Goal: Task Accomplishment & Management: Use online tool/utility

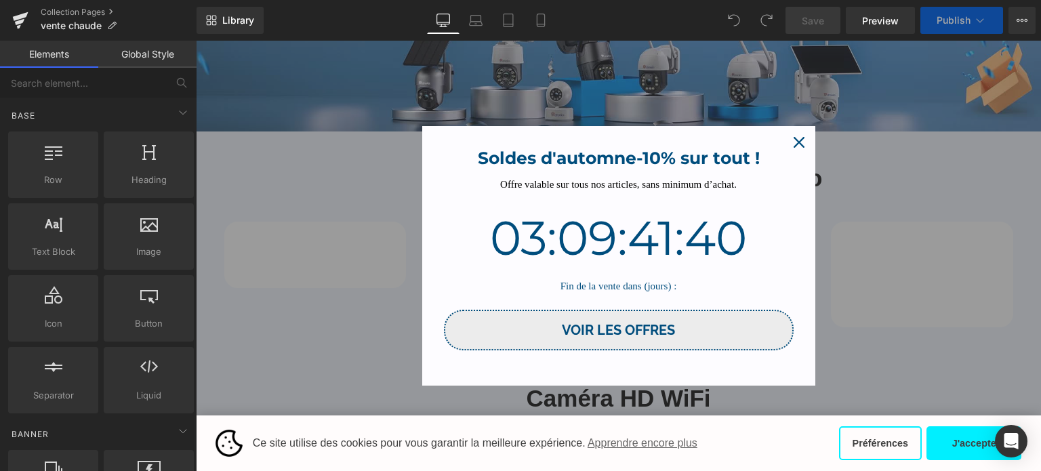
scroll to position [203, 0]
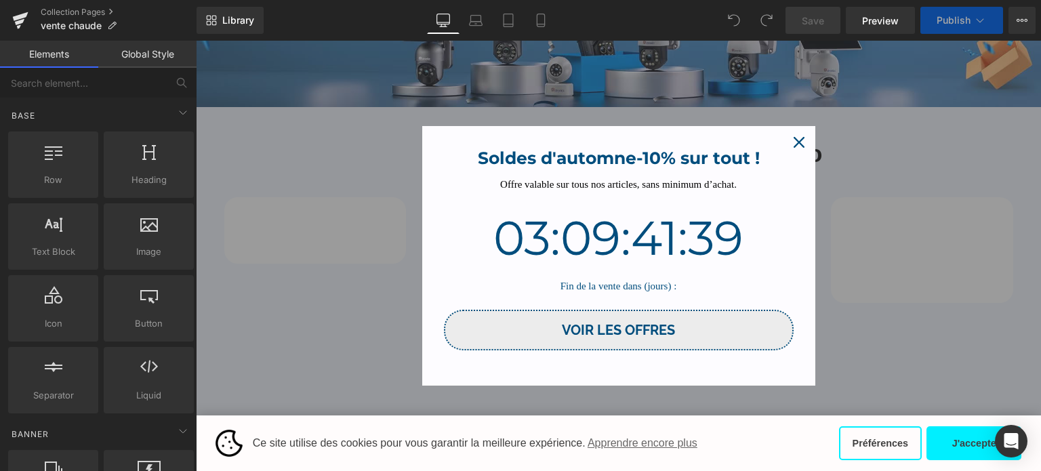
click at [798, 145] on icon "close icon" at bounding box center [799, 142] width 11 height 11
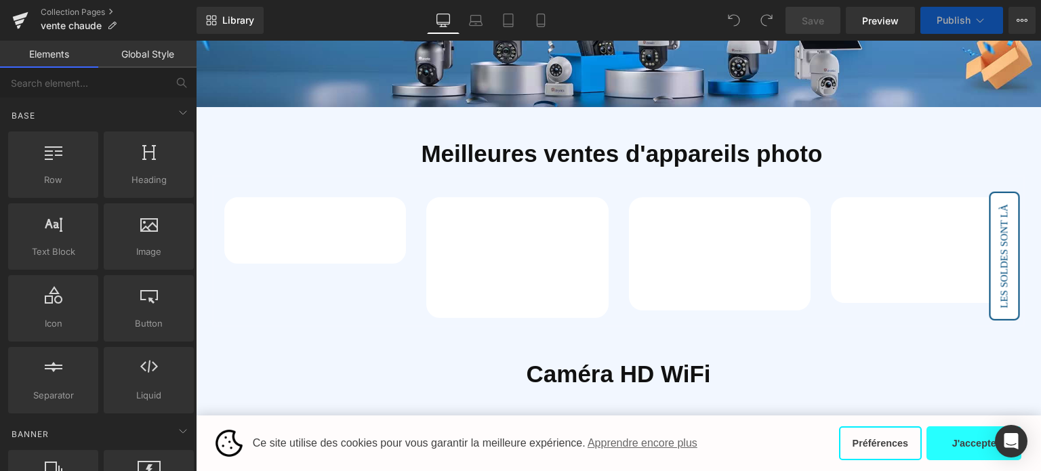
click at [945, 440] on button "J'accepte" at bounding box center [974, 443] width 95 height 34
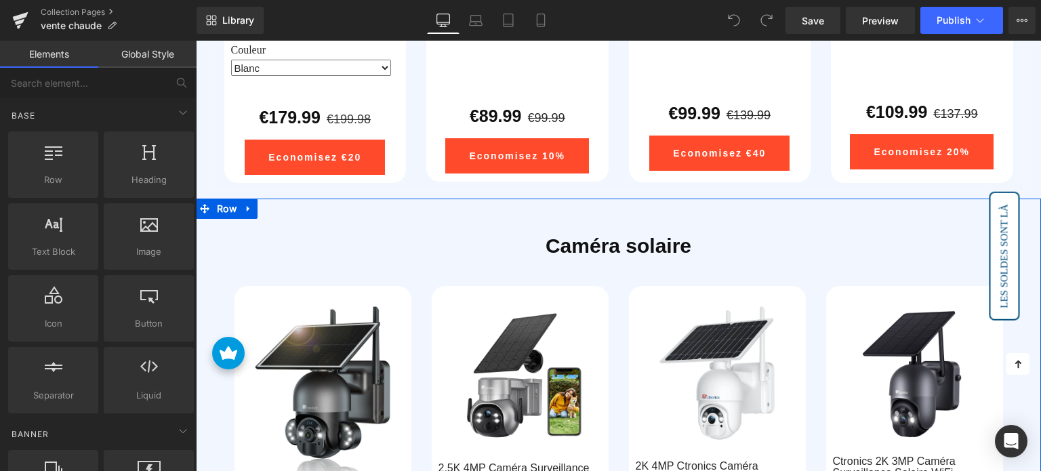
scroll to position [1172, 0]
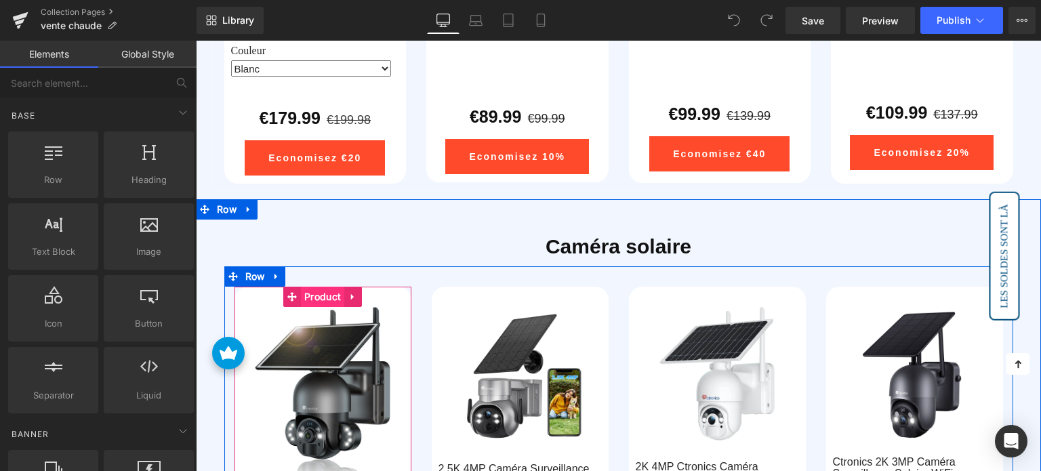
click at [315, 295] on span "Product" at bounding box center [322, 297] width 43 height 20
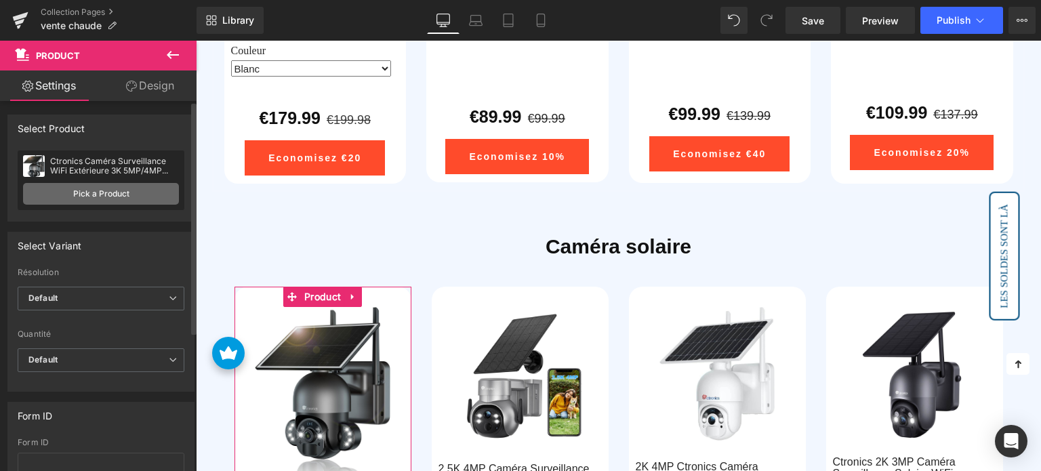
click at [118, 197] on link "Pick a Product" at bounding box center [101, 194] width 156 height 22
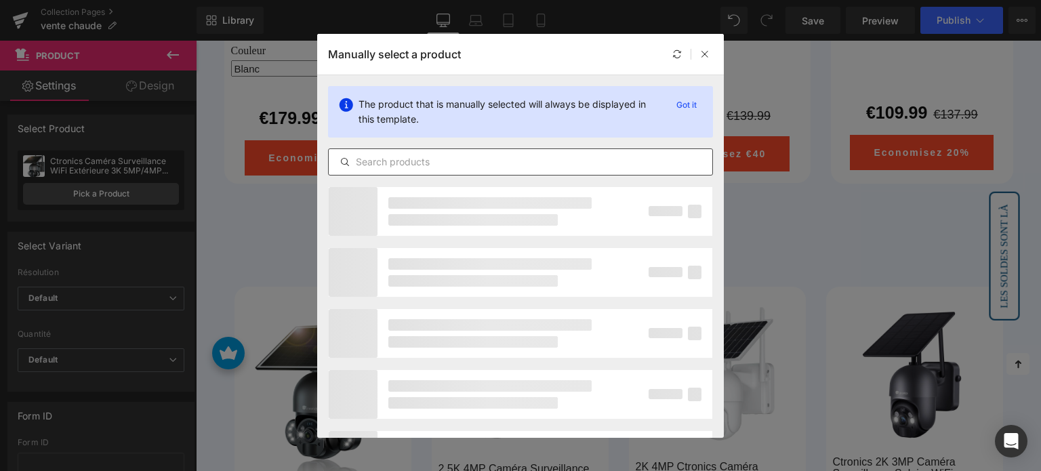
click at [450, 162] on input "text" at bounding box center [521, 162] width 384 height 16
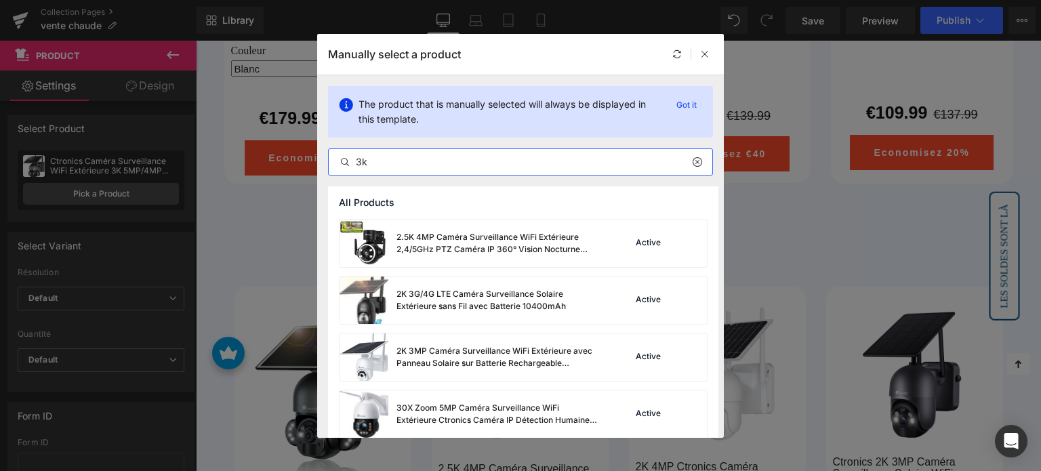
click at [519, 159] on input "3k" at bounding box center [521, 162] width 384 height 16
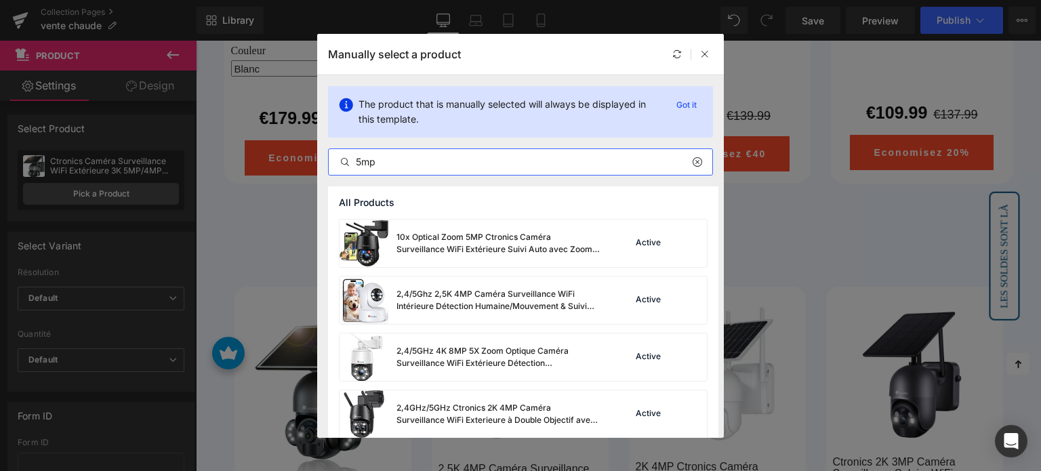
type input "5mp"
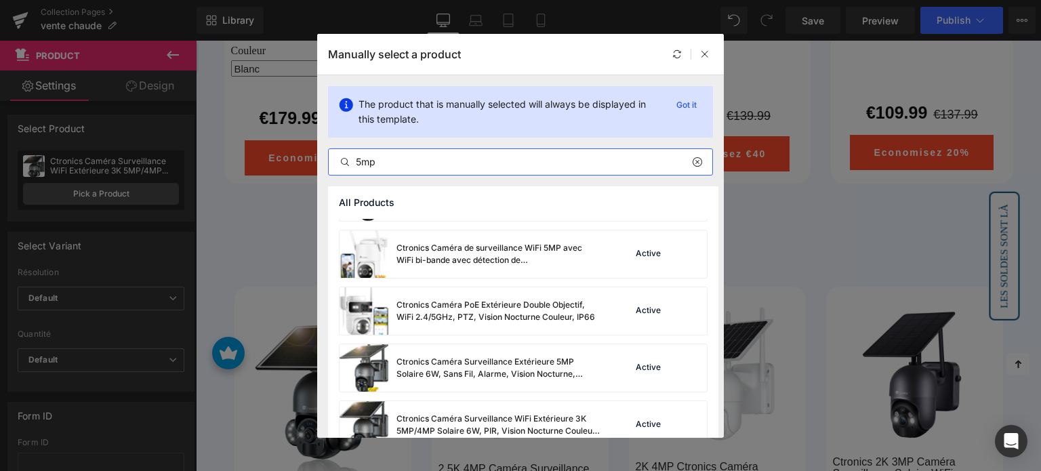
scroll to position [1890, 0]
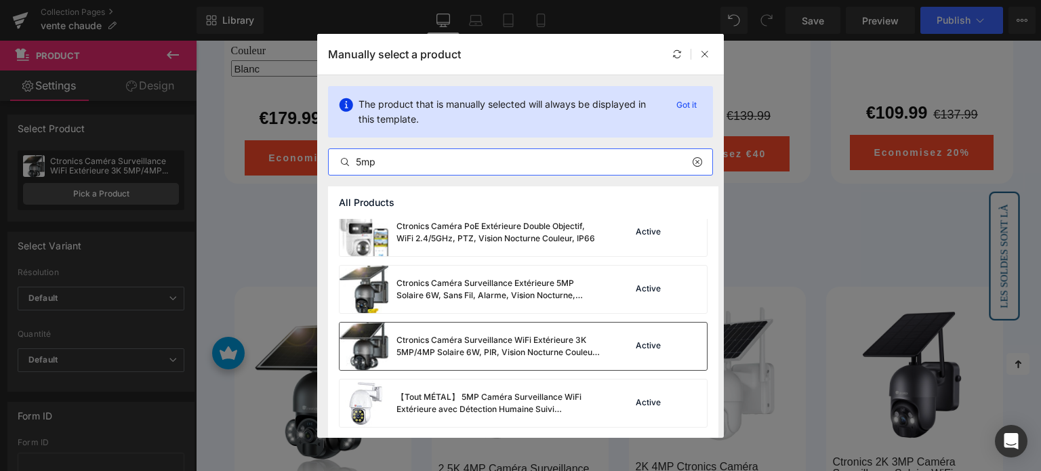
click at [441, 338] on div "Ctronics Caméra Surveillance WiFi Extérieure 3K 5MP/4MP Solaire 6W, PIR, Vision…" at bounding box center [498, 346] width 203 height 24
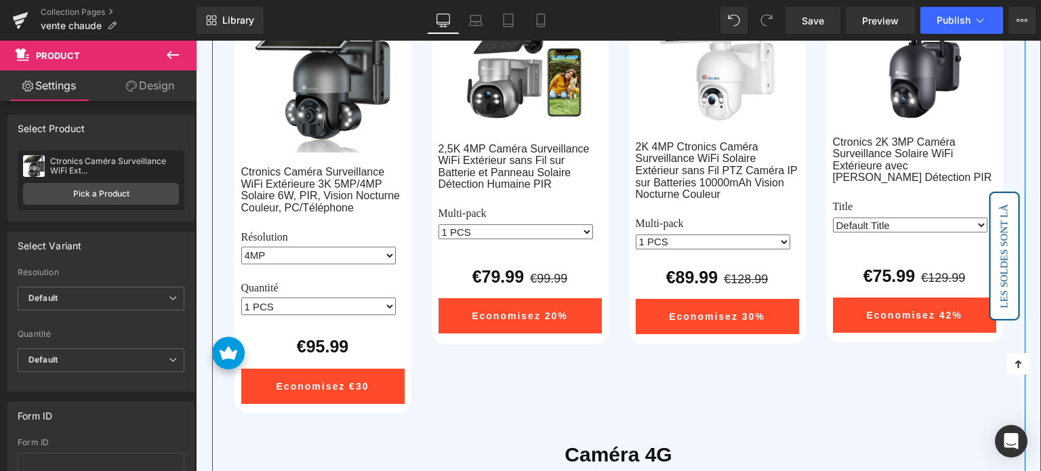
scroll to position [1511, 0]
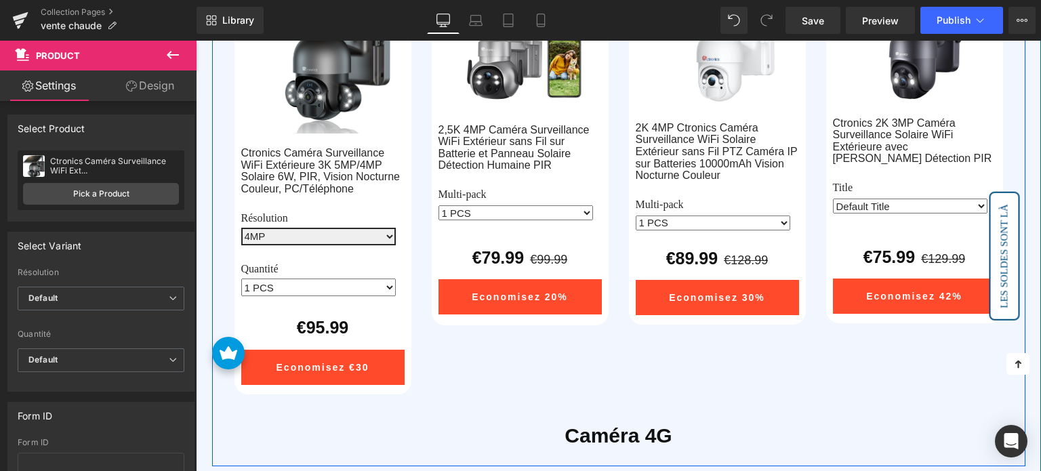
click at [342, 235] on select "4MP 5MP" at bounding box center [318, 237] width 155 height 18
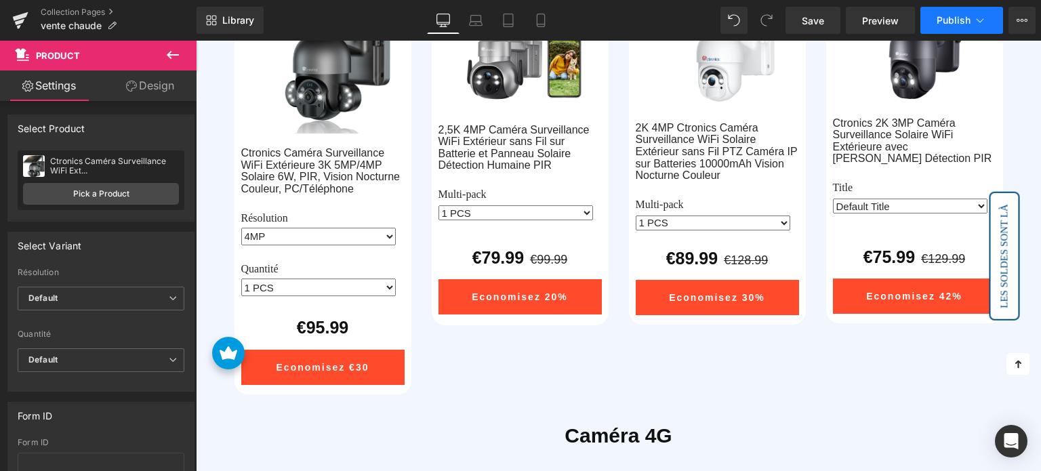
click at [956, 24] on span "Publish" at bounding box center [954, 20] width 34 height 11
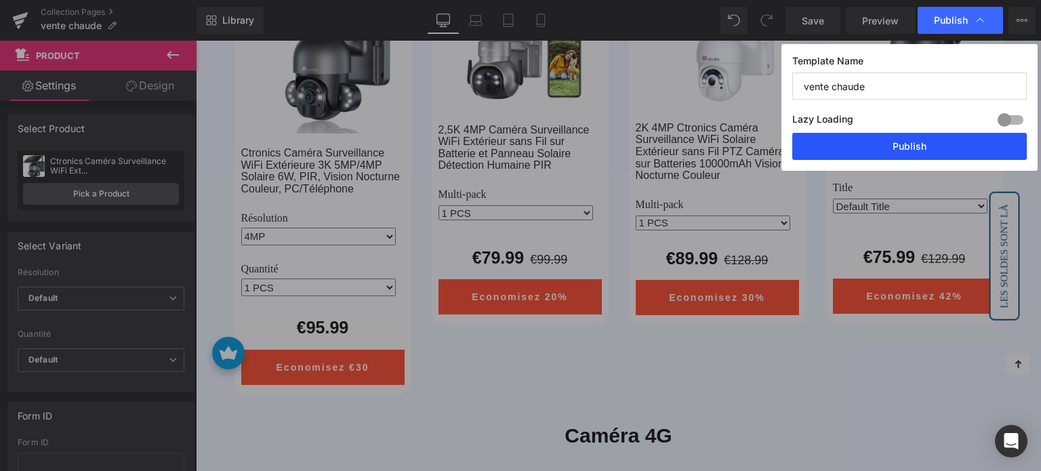
click at [884, 140] on button "Publish" at bounding box center [910, 146] width 235 height 27
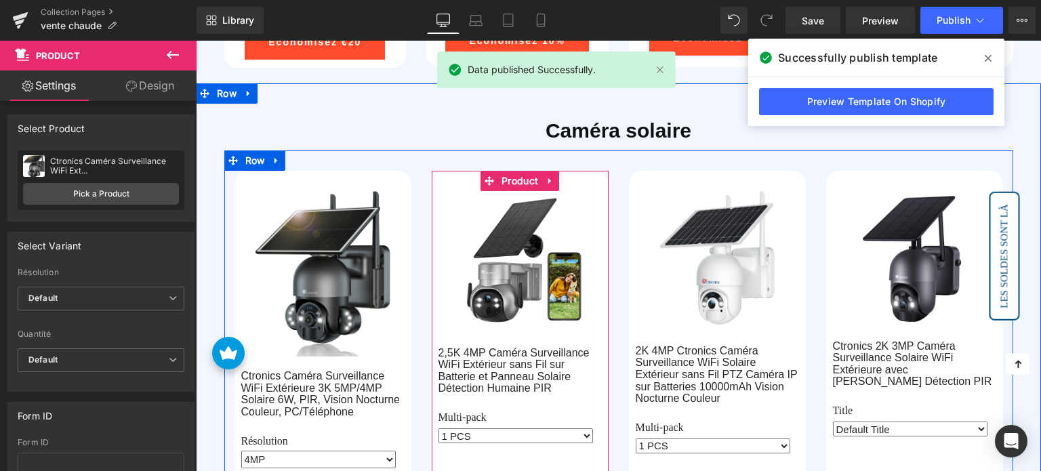
scroll to position [1172, 0]
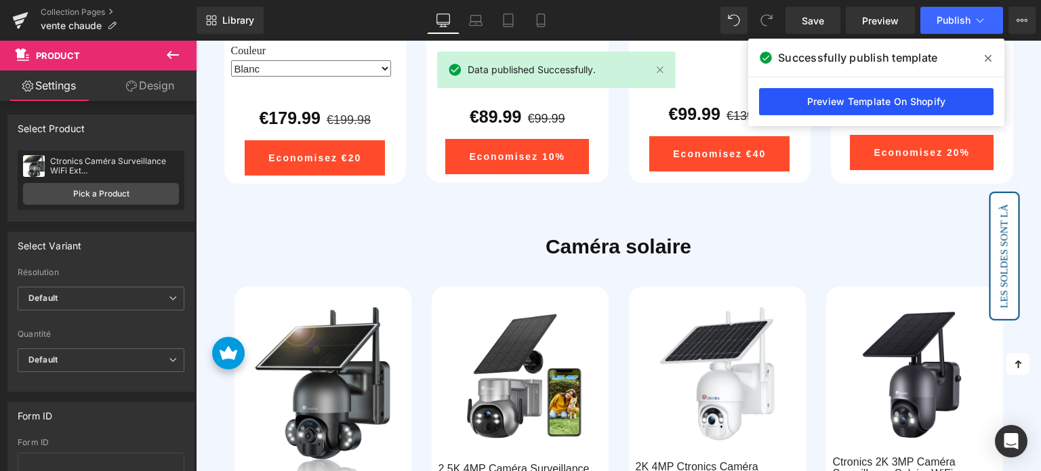
click at [808, 109] on link "Preview Template On Shopify" at bounding box center [876, 101] width 235 height 27
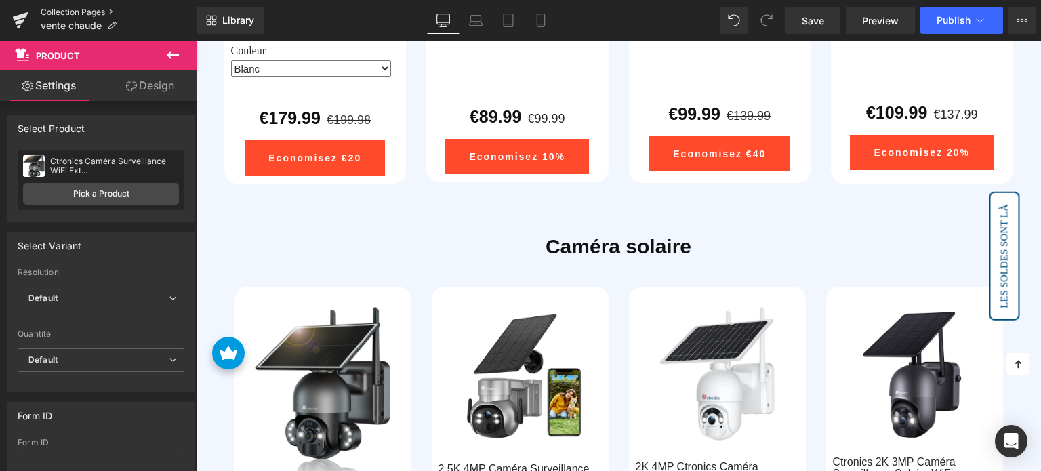
click at [72, 12] on link "Collection Pages" at bounding box center [119, 12] width 156 height 11
